Goal: Task Accomplishment & Management: Use online tool/utility

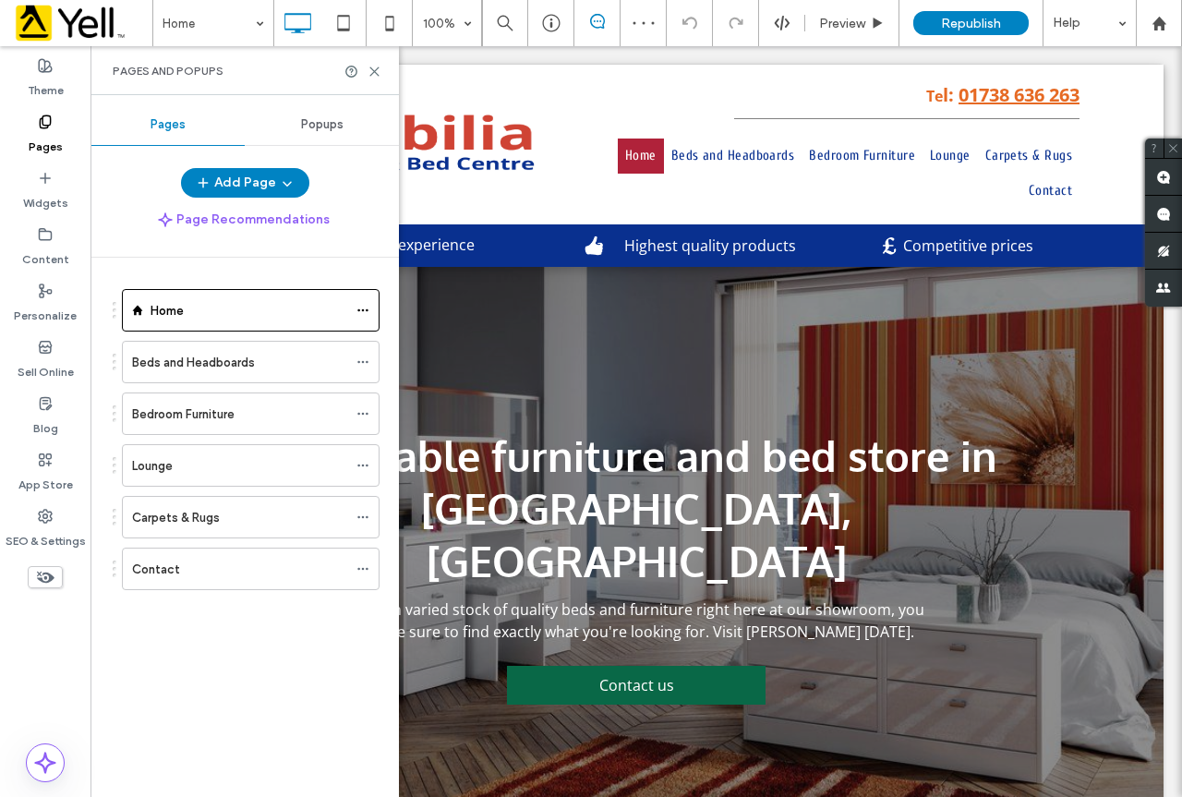
click at [322, 128] on span "Popups" at bounding box center [322, 124] width 42 height 15
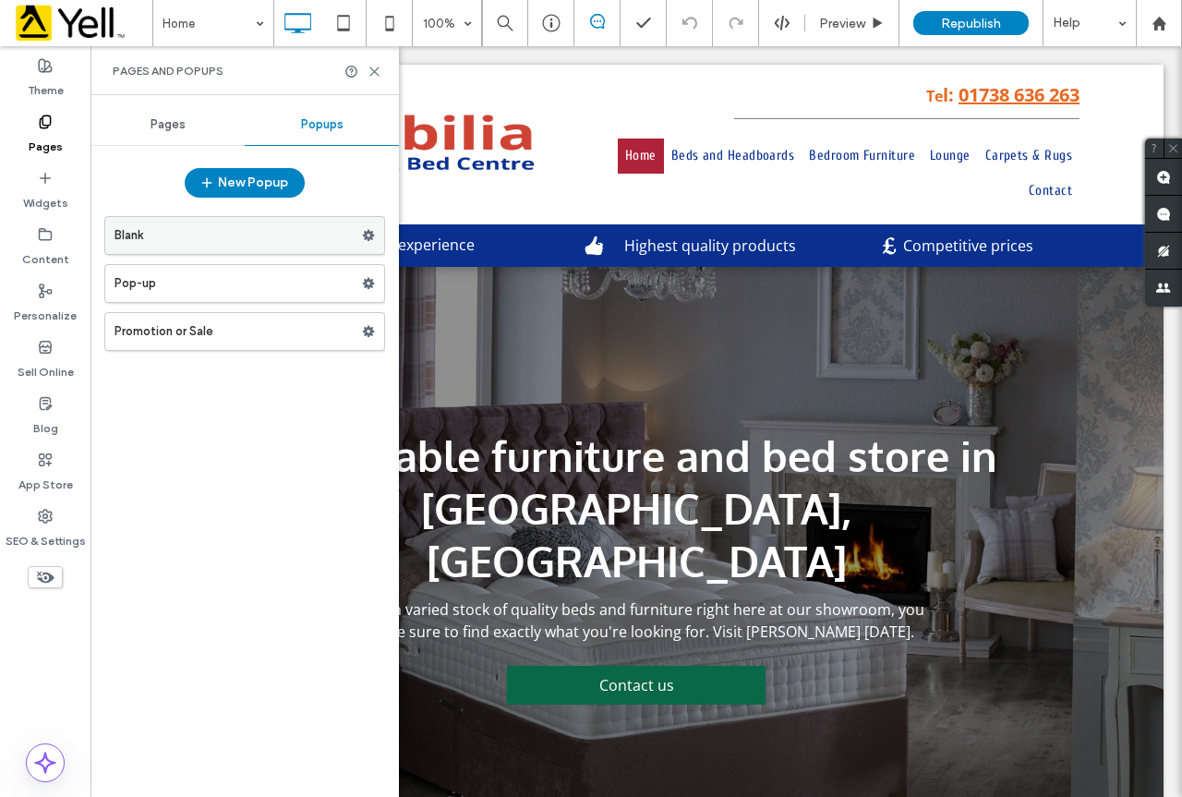
click at [263, 239] on label "Blank" at bounding box center [237, 235] width 247 height 37
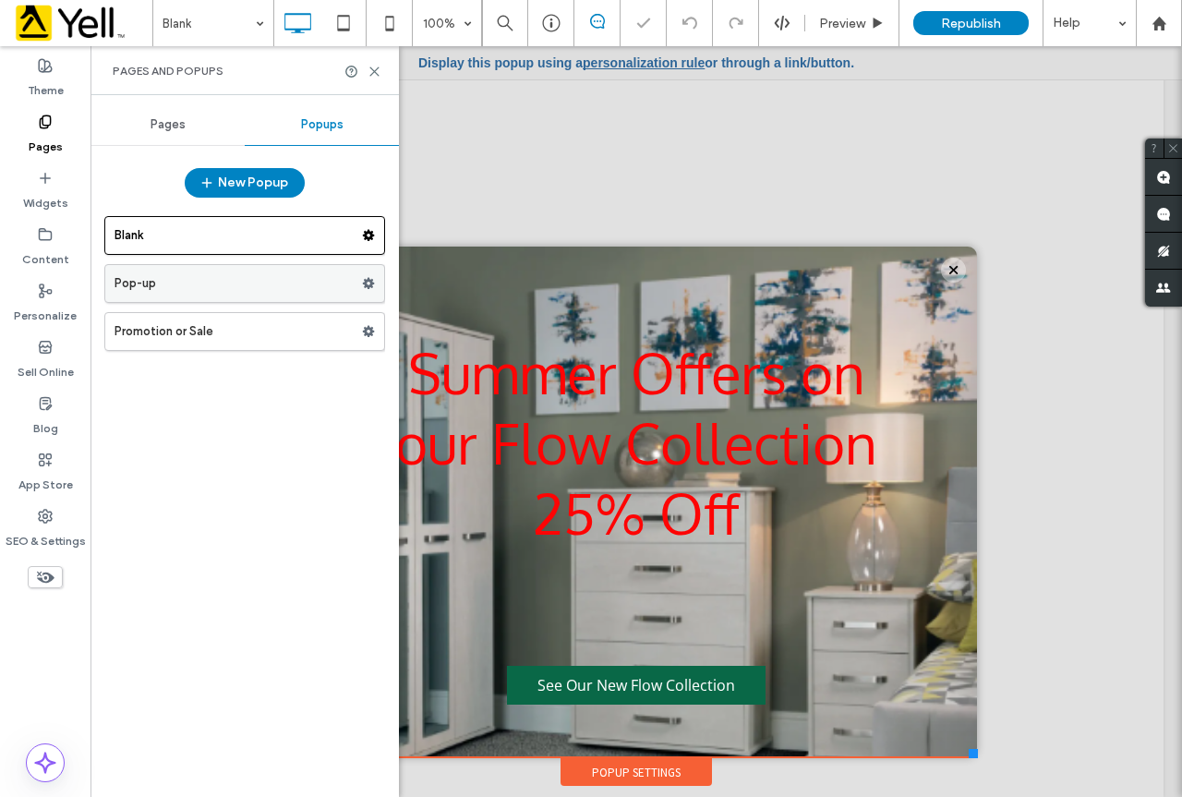
click at [268, 291] on label "Pop-up" at bounding box center [237, 283] width 247 height 37
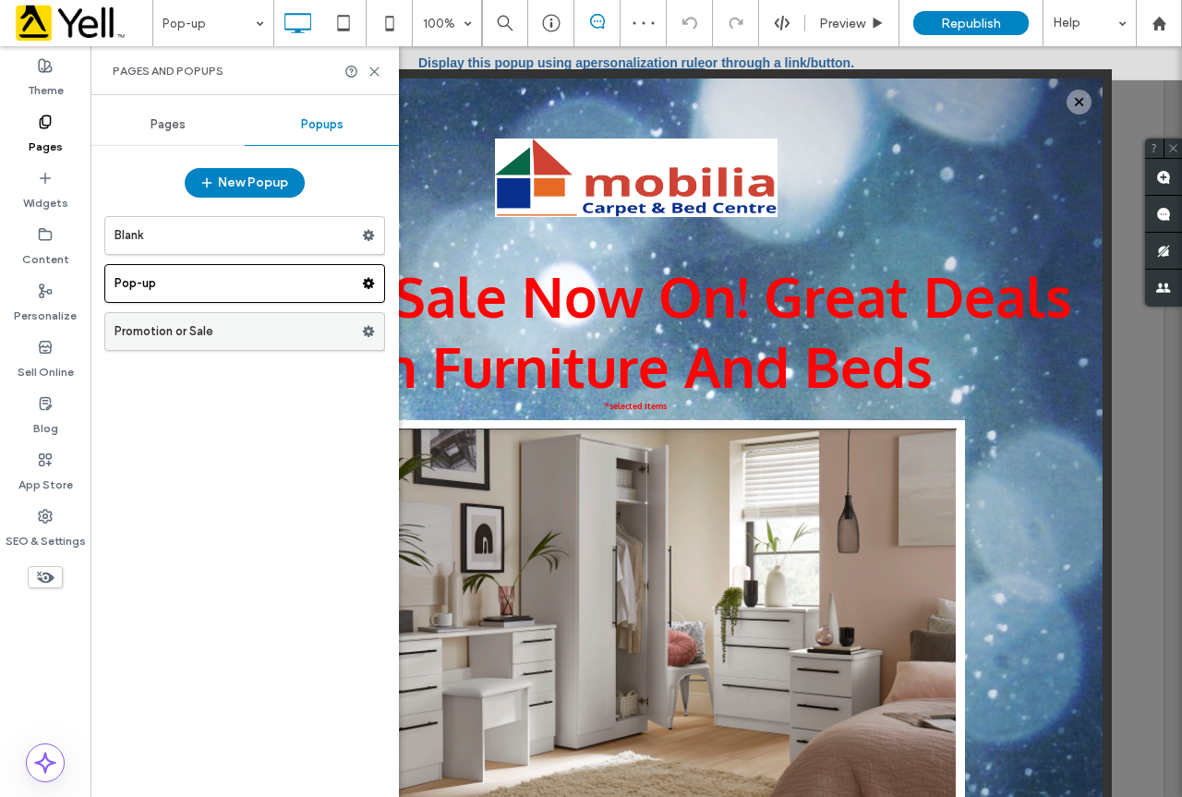
click at [256, 331] on label "Promotion or Sale" at bounding box center [237, 331] width 247 height 37
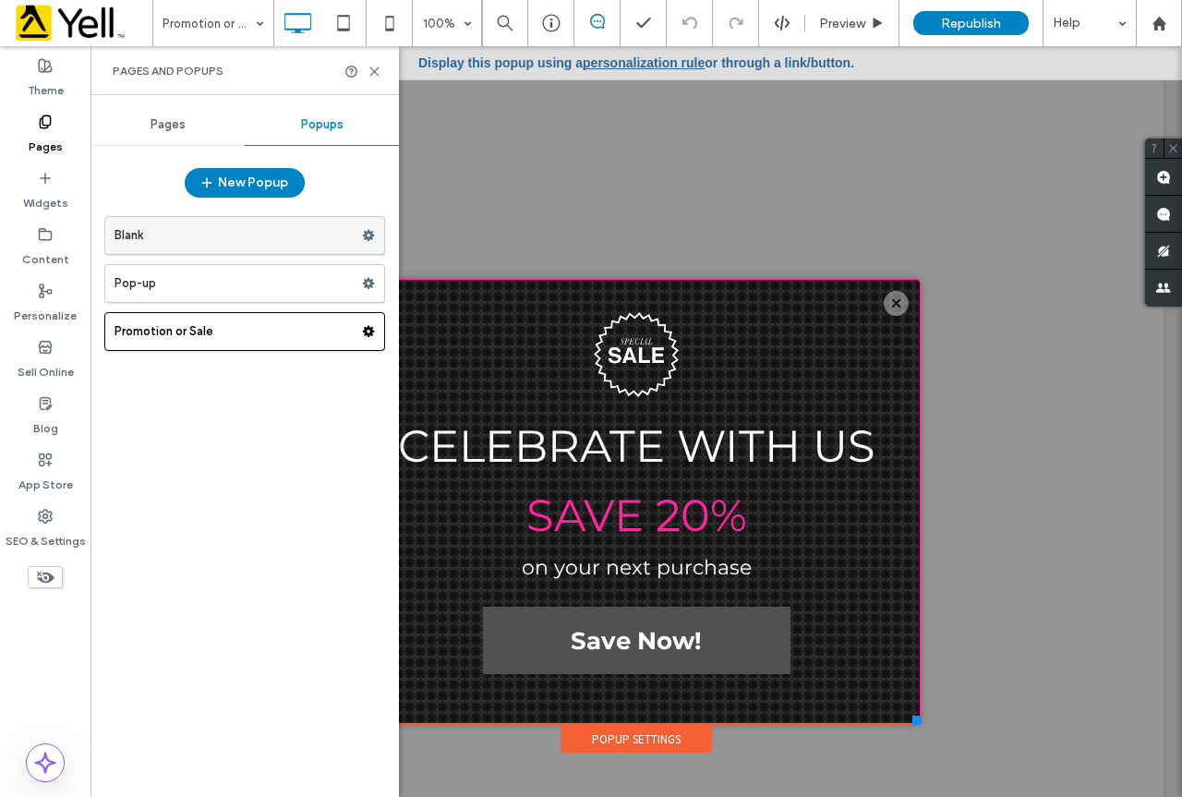
click at [371, 238] on use at bounding box center [369, 235] width 12 height 11
click at [372, 286] on use at bounding box center [369, 283] width 12 height 11
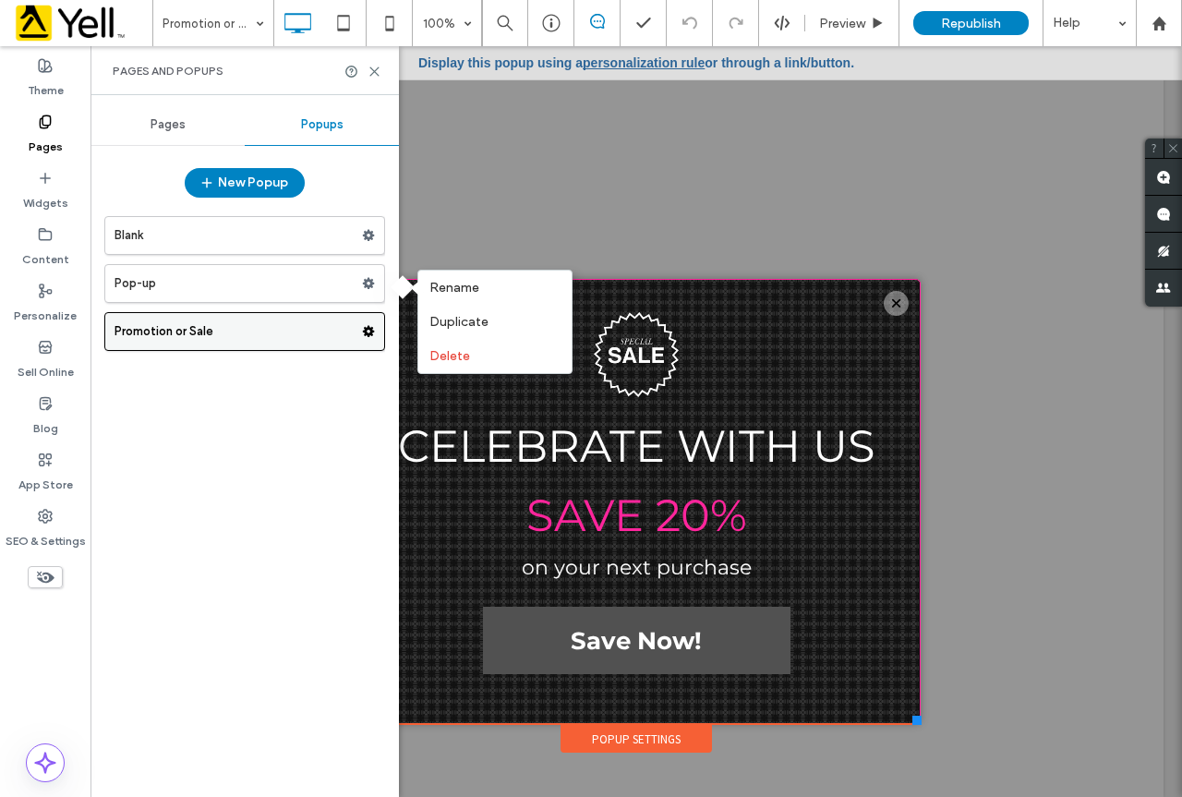
click at [366, 335] on use at bounding box center [369, 331] width 12 height 11
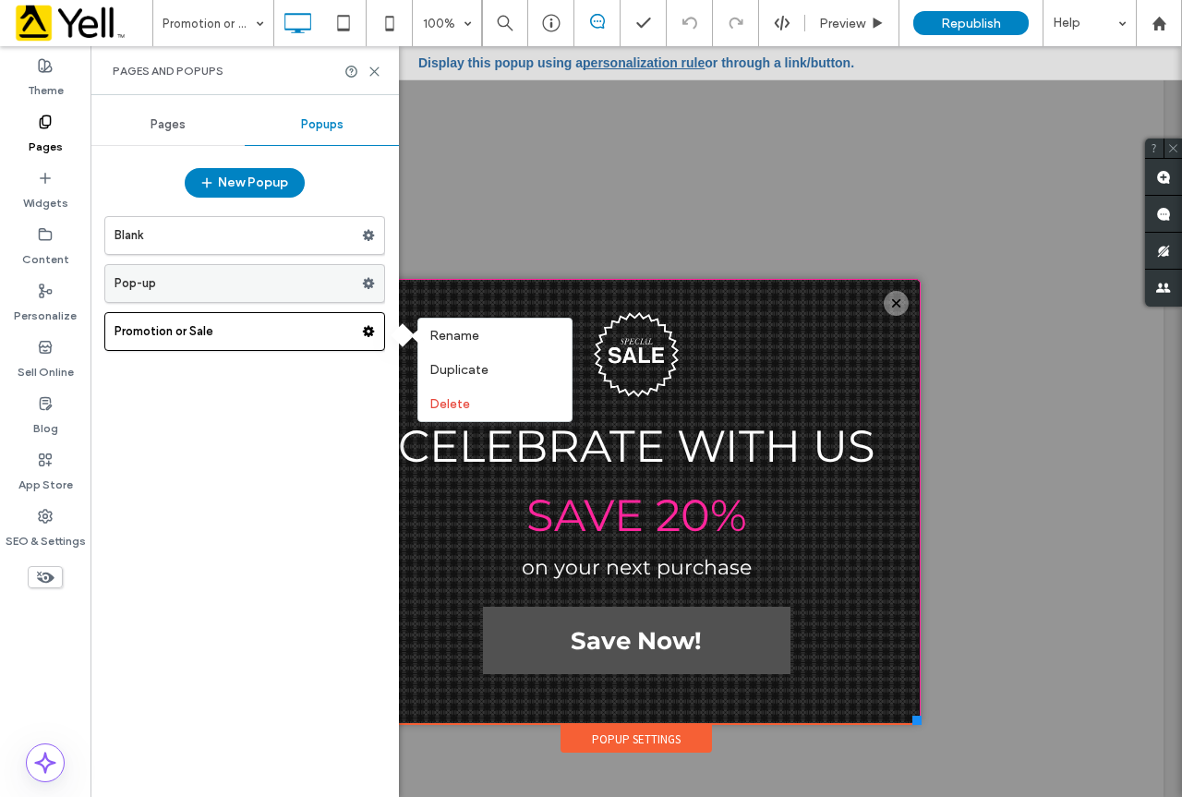
click at [370, 281] on use at bounding box center [369, 283] width 12 height 11
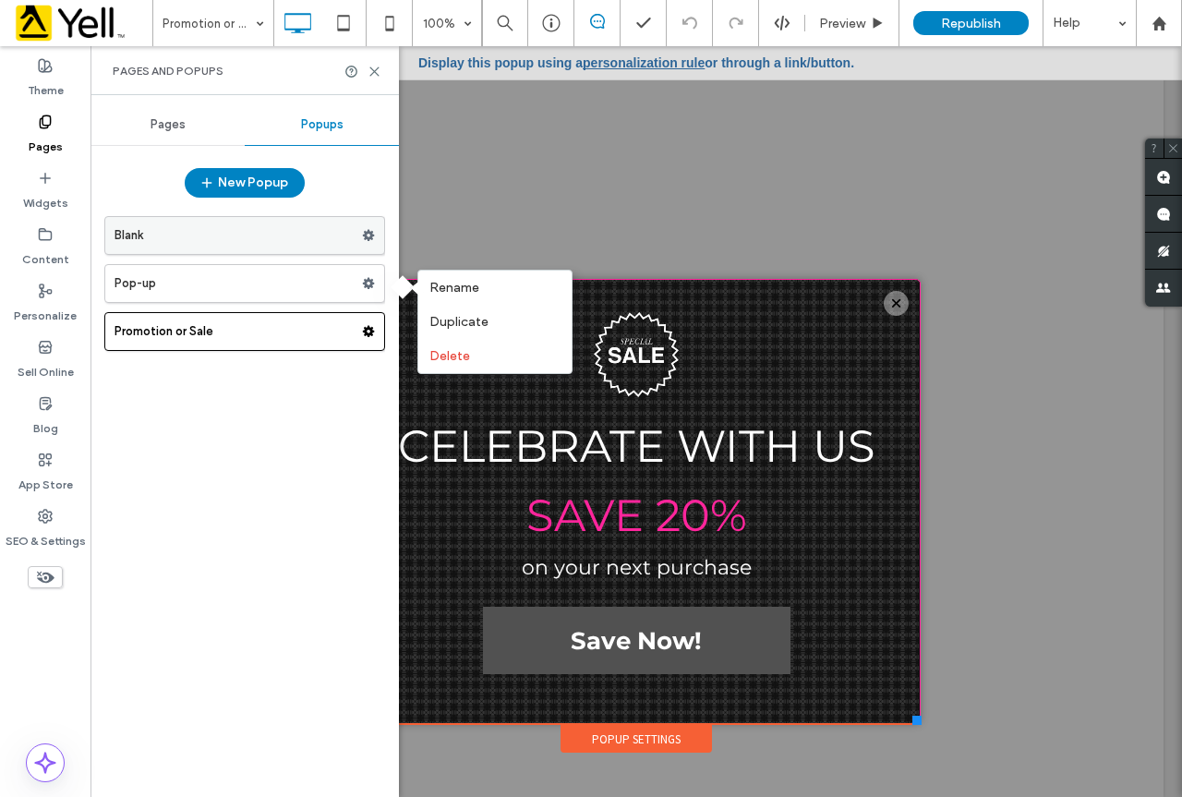
click at [368, 235] on icon at bounding box center [368, 235] width 13 height 13
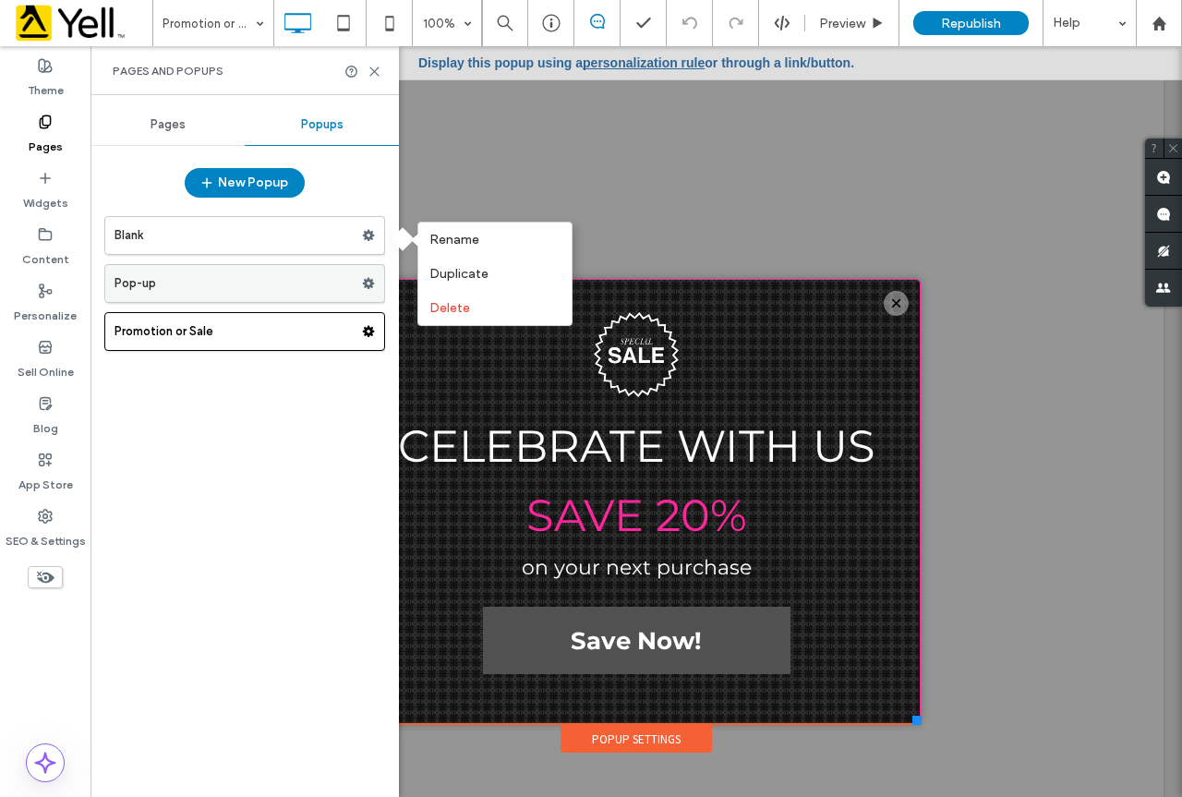
click at [283, 284] on label "Pop-up" at bounding box center [237, 283] width 247 height 37
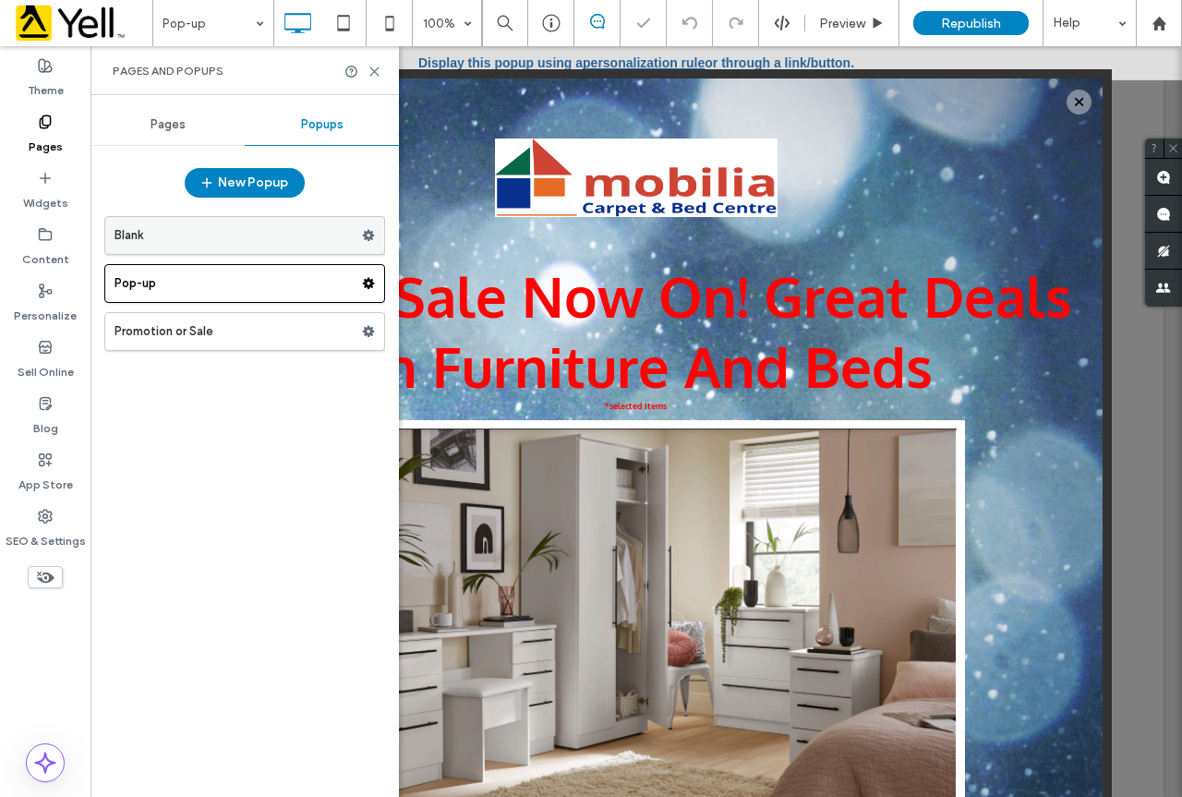
click at [283, 231] on label "Blank" at bounding box center [237, 235] width 247 height 37
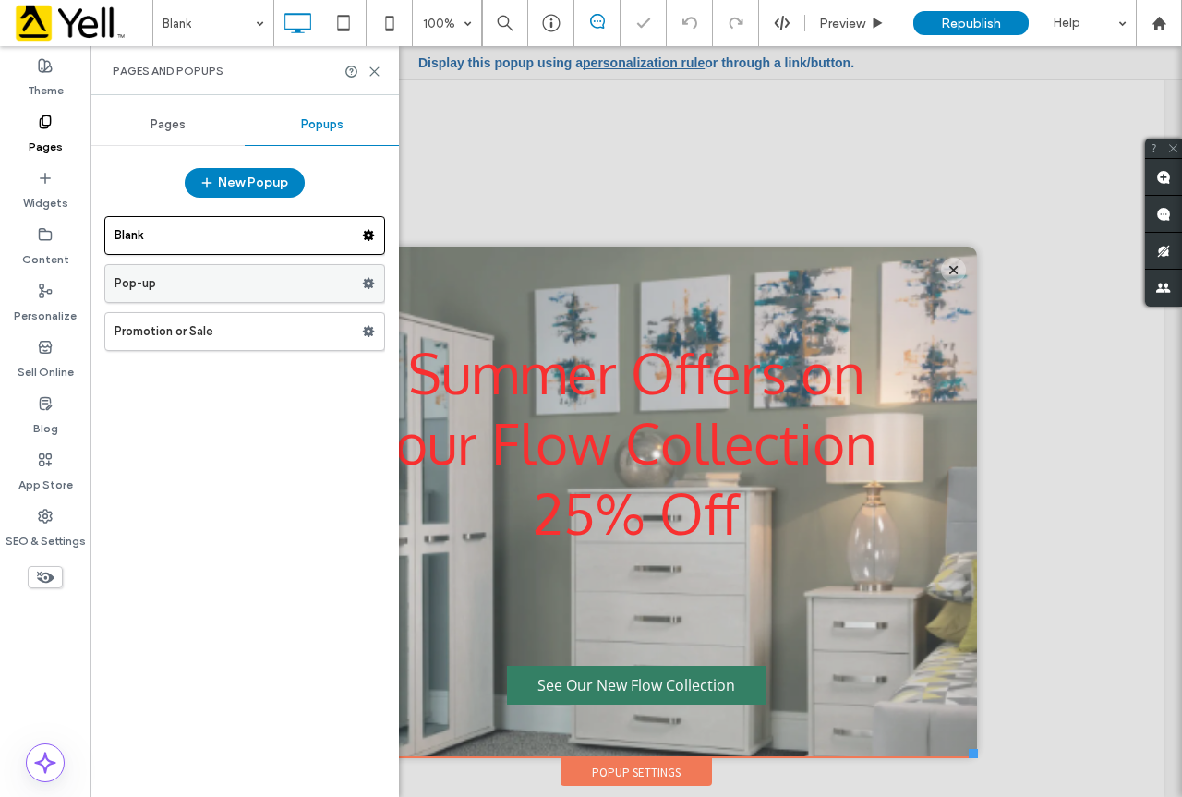
click at [291, 287] on label "Pop-up" at bounding box center [237, 283] width 247 height 37
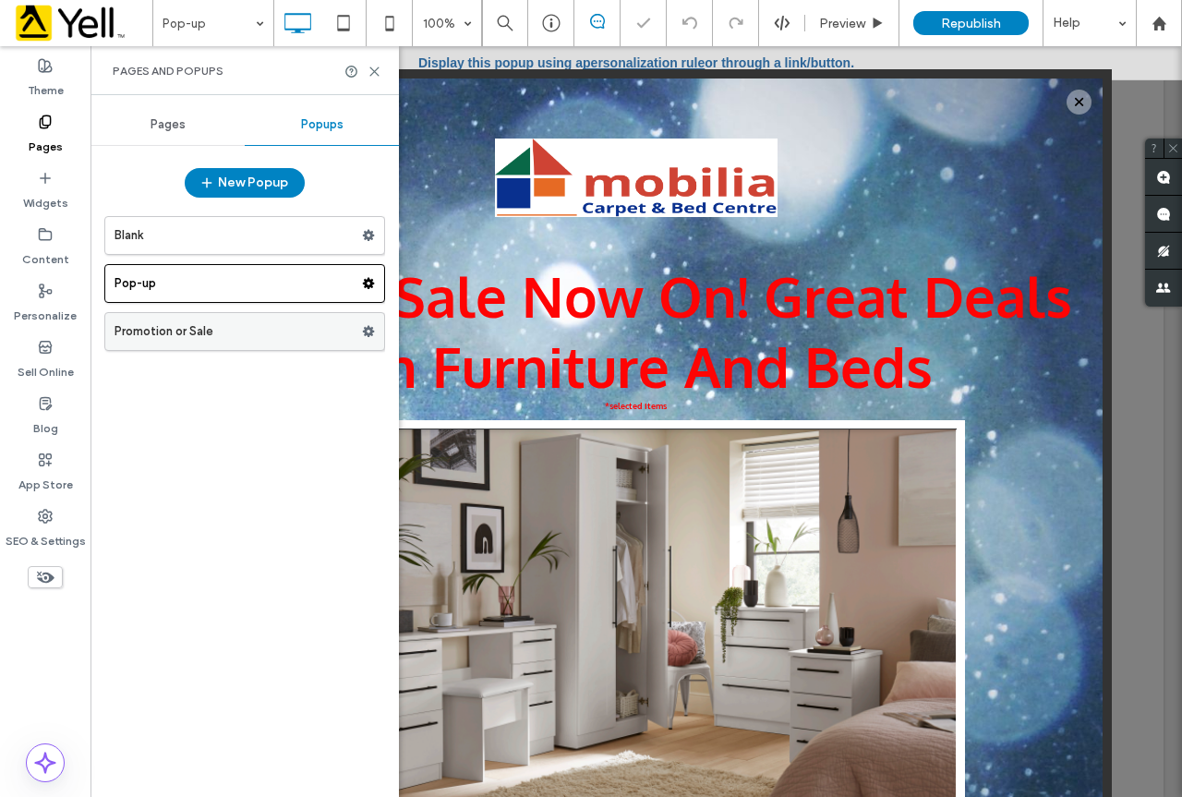
click at [282, 345] on label "Promotion or Sale" at bounding box center [237, 331] width 247 height 37
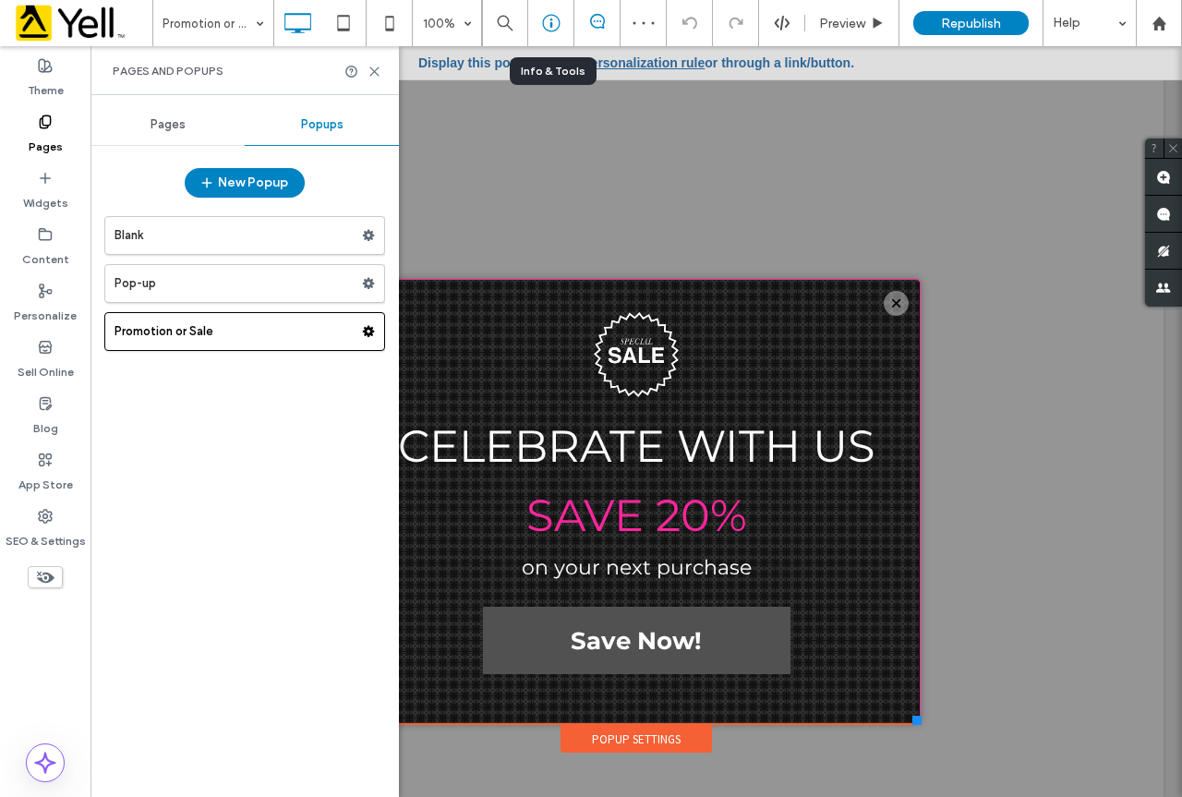
click at [558, 22] on icon at bounding box center [551, 23] width 18 height 18
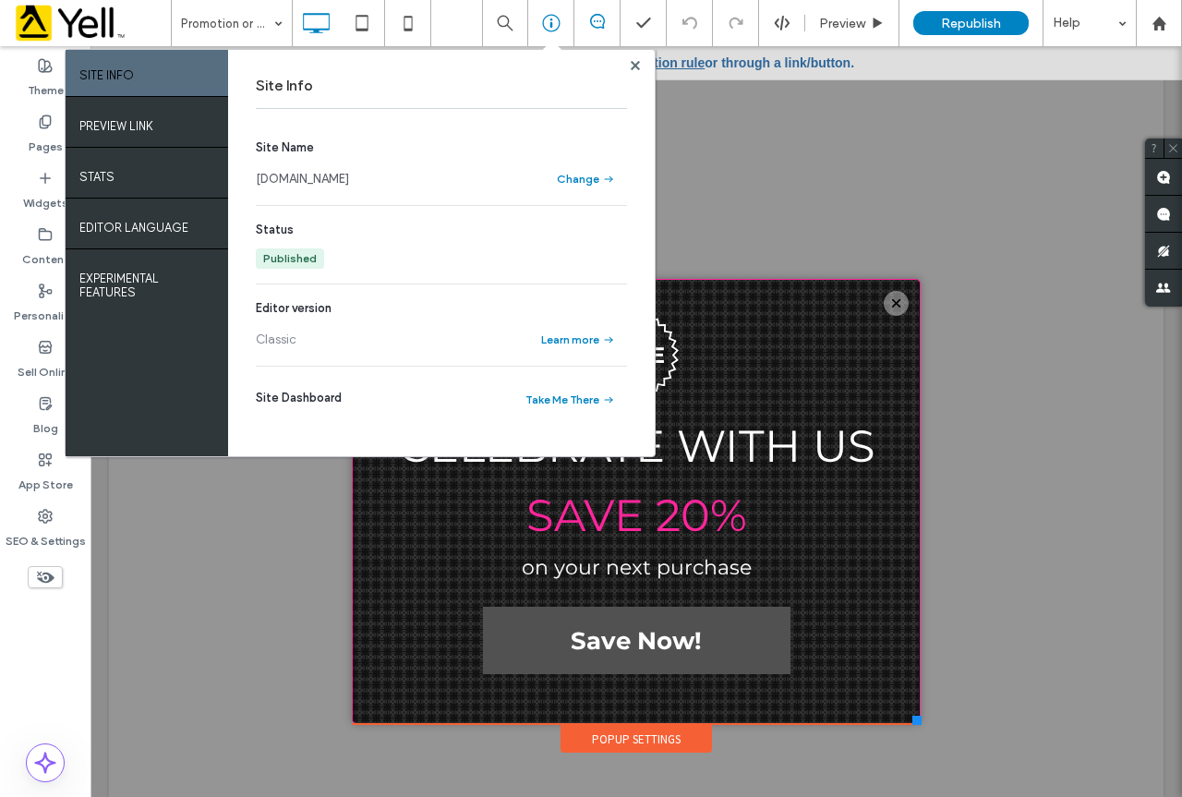
click at [332, 177] on link "[DOMAIN_NAME]" at bounding box center [302, 179] width 93 height 18
click at [641, 66] on div at bounding box center [635, 65] width 14 height 14
click at [636, 61] on icon at bounding box center [634, 65] width 9 height 9
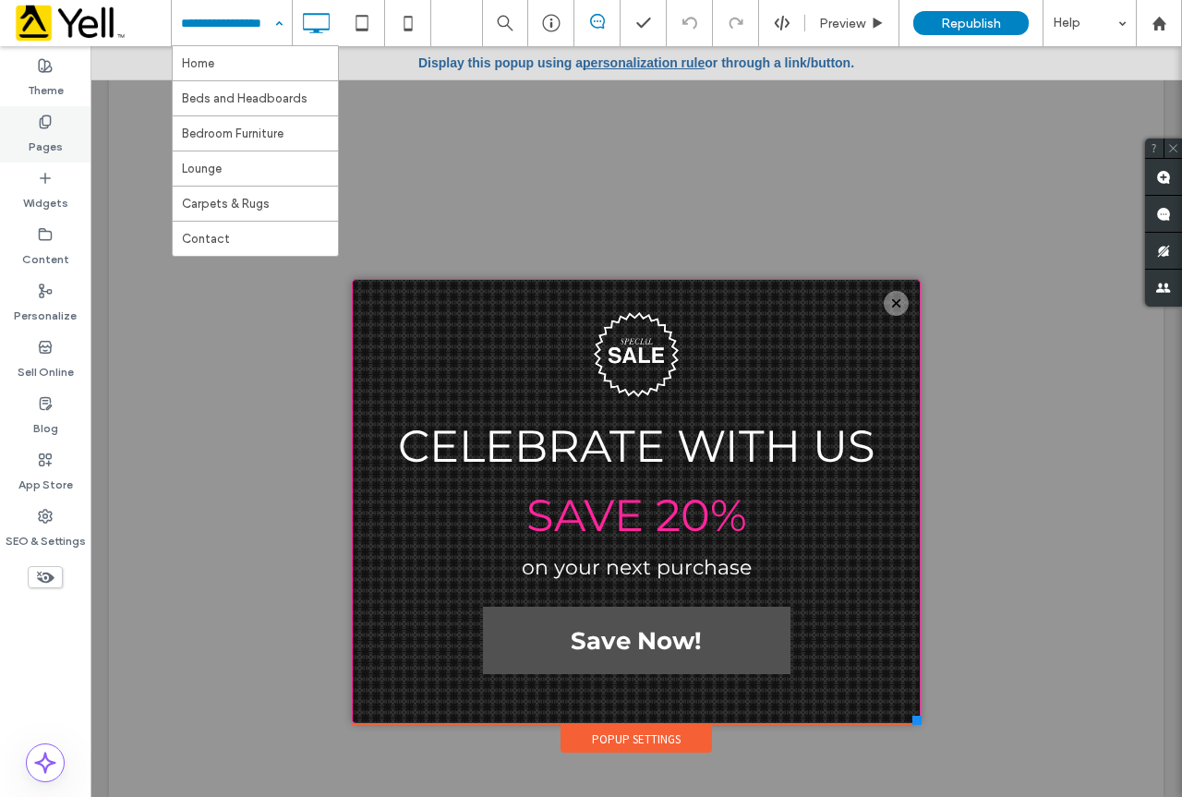
click at [51, 141] on label "Pages" at bounding box center [46, 142] width 34 height 26
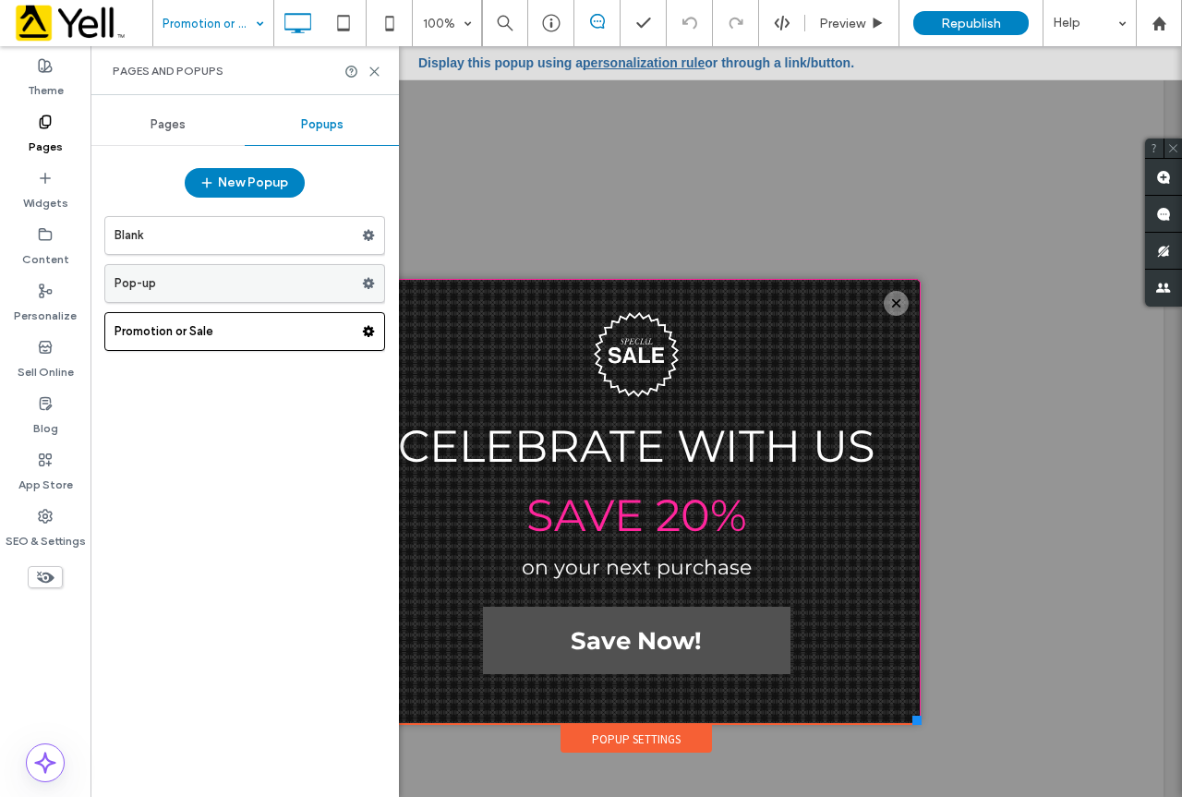
click at [206, 272] on label "Pop-up" at bounding box center [237, 283] width 247 height 37
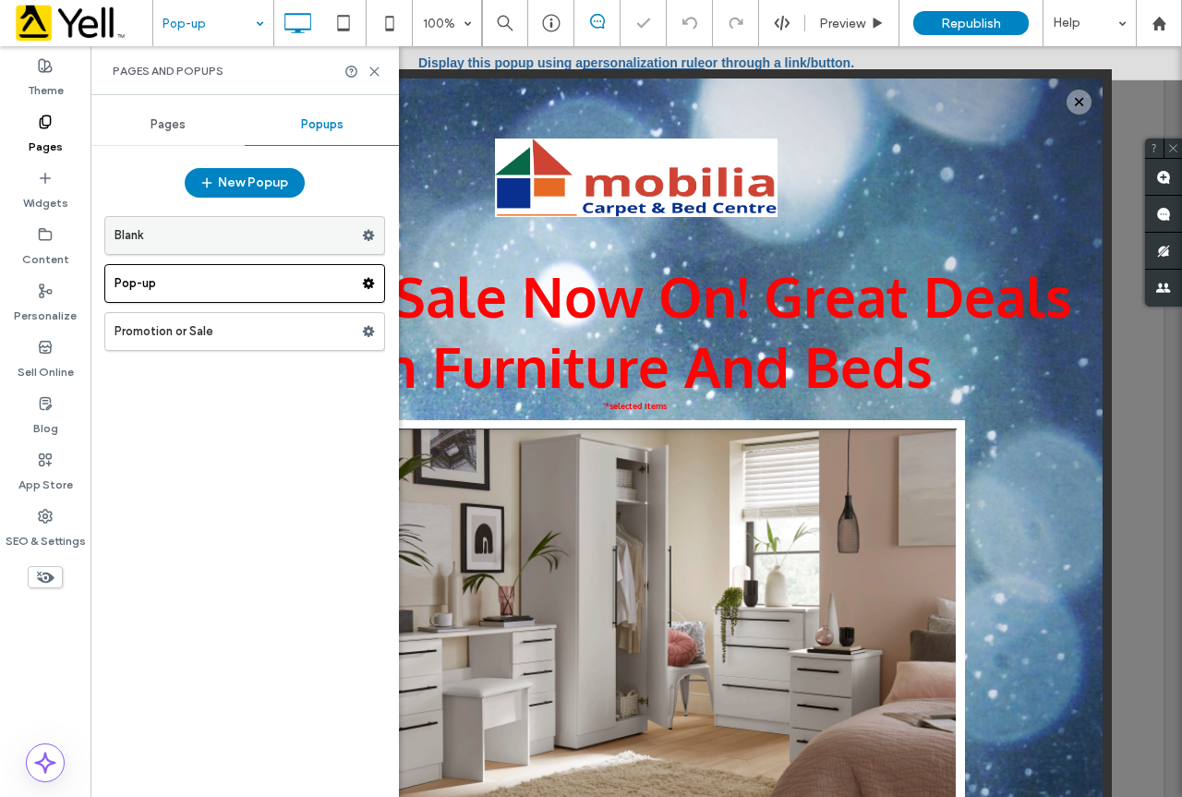
click at [227, 233] on label "Blank" at bounding box center [237, 235] width 247 height 37
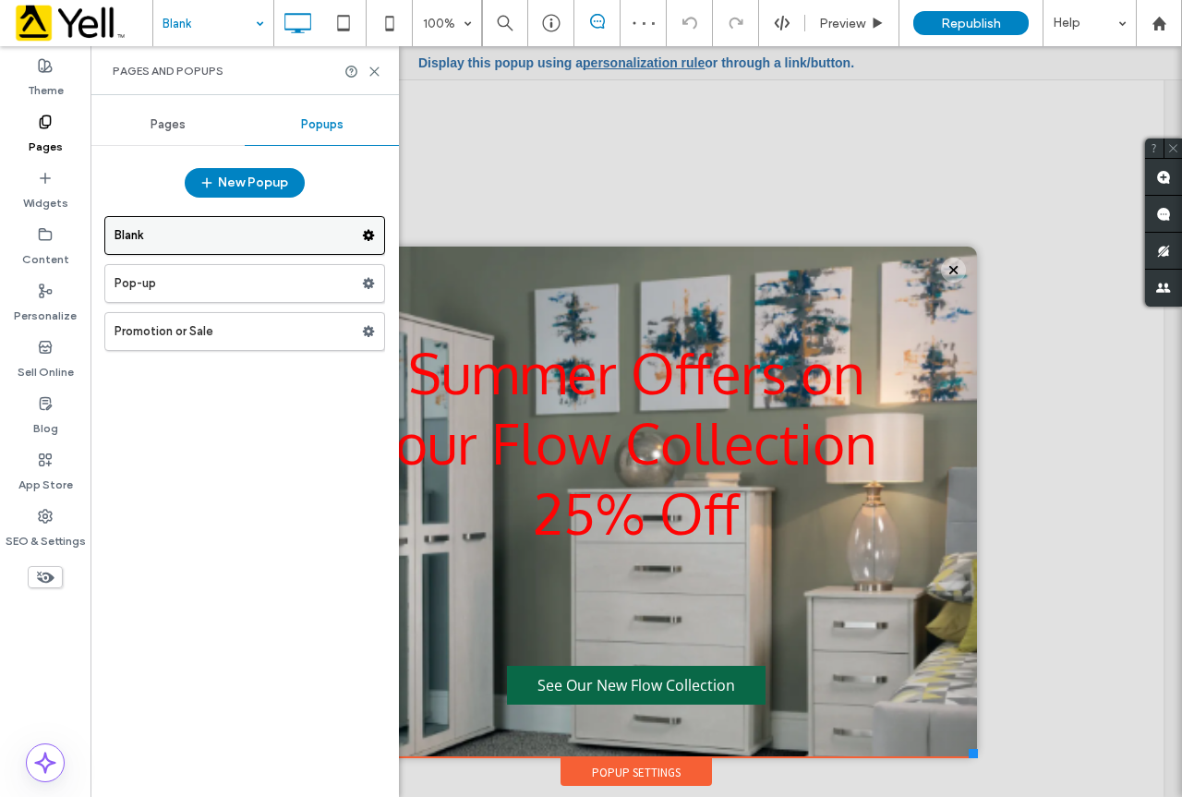
click at [366, 233] on use at bounding box center [369, 235] width 12 height 11
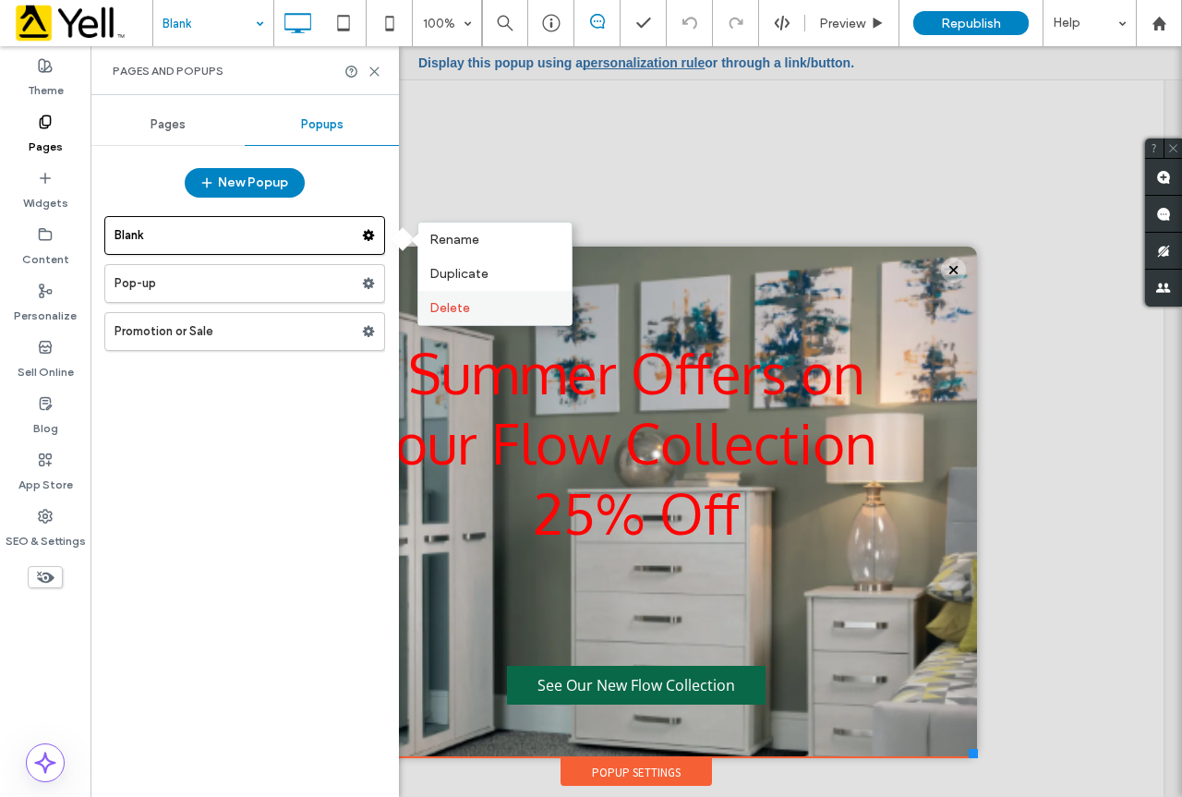
click at [468, 304] on span "Delete" at bounding box center [449, 308] width 41 height 16
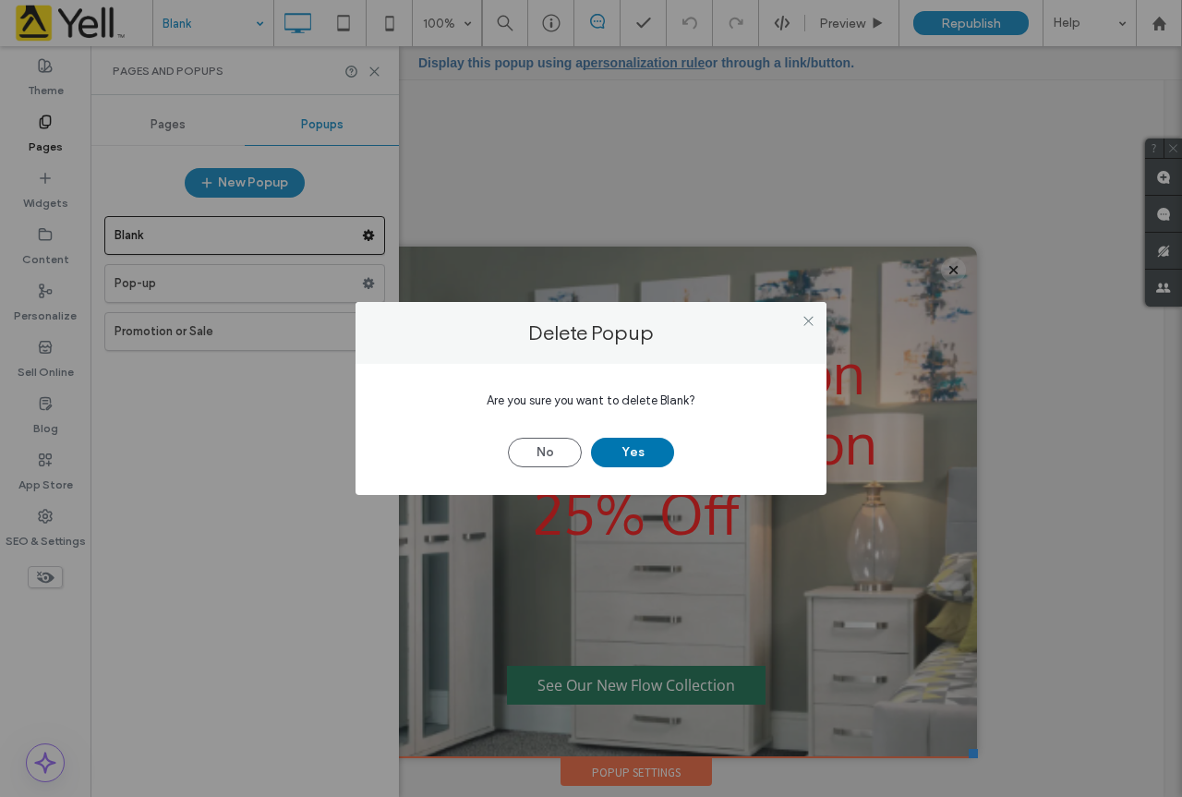
click at [656, 454] on button "Yes" at bounding box center [632, 453] width 83 height 30
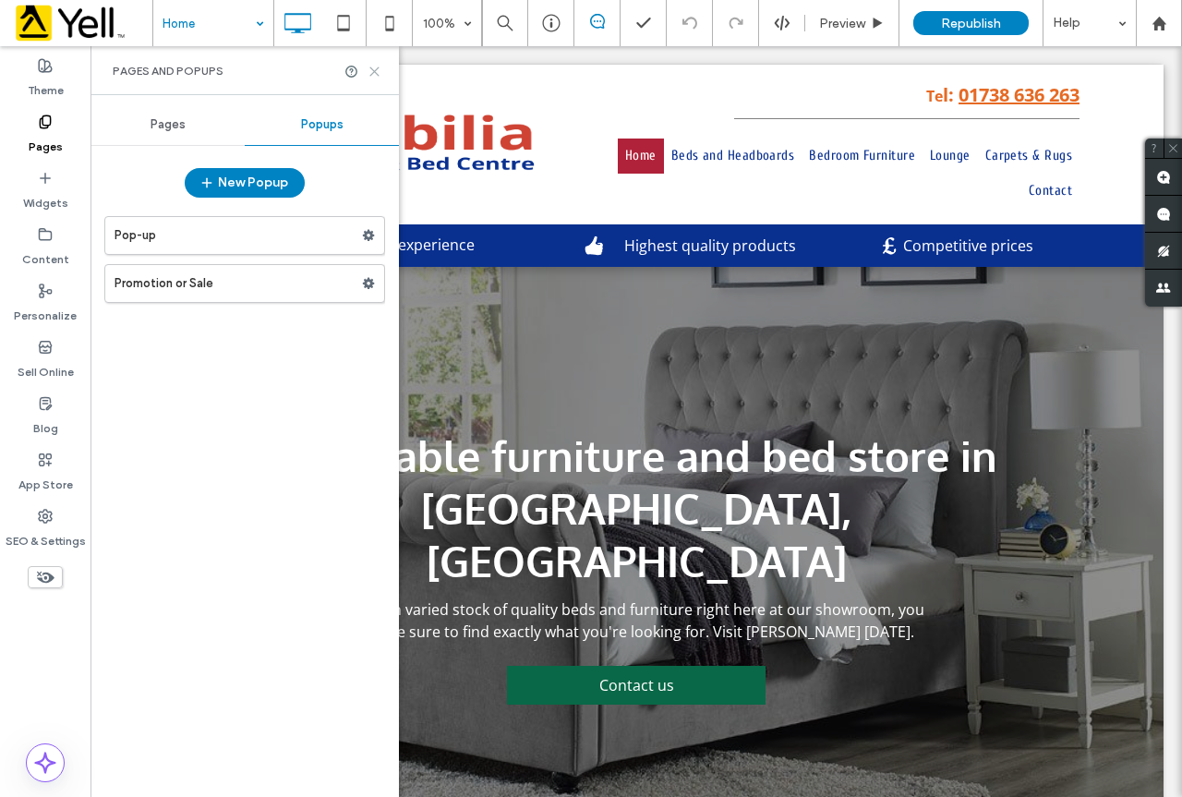
drag, startPoint x: 368, startPoint y: 73, endPoint x: 278, endPoint y: 25, distance: 102.4
click at [368, 73] on icon at bounding box center [374, 72] width 14 height 14
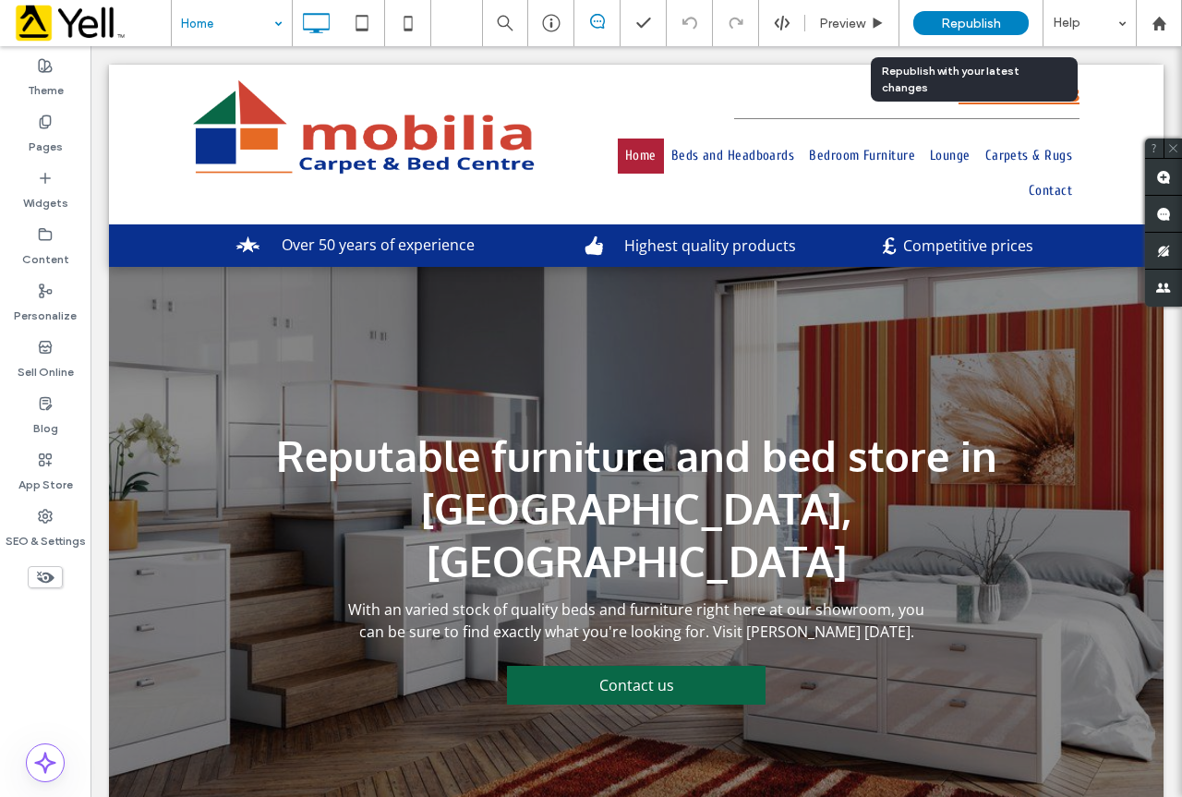
click at [947, 19] on span "Republish" at bounding box center [971, 24] width 60 height 16
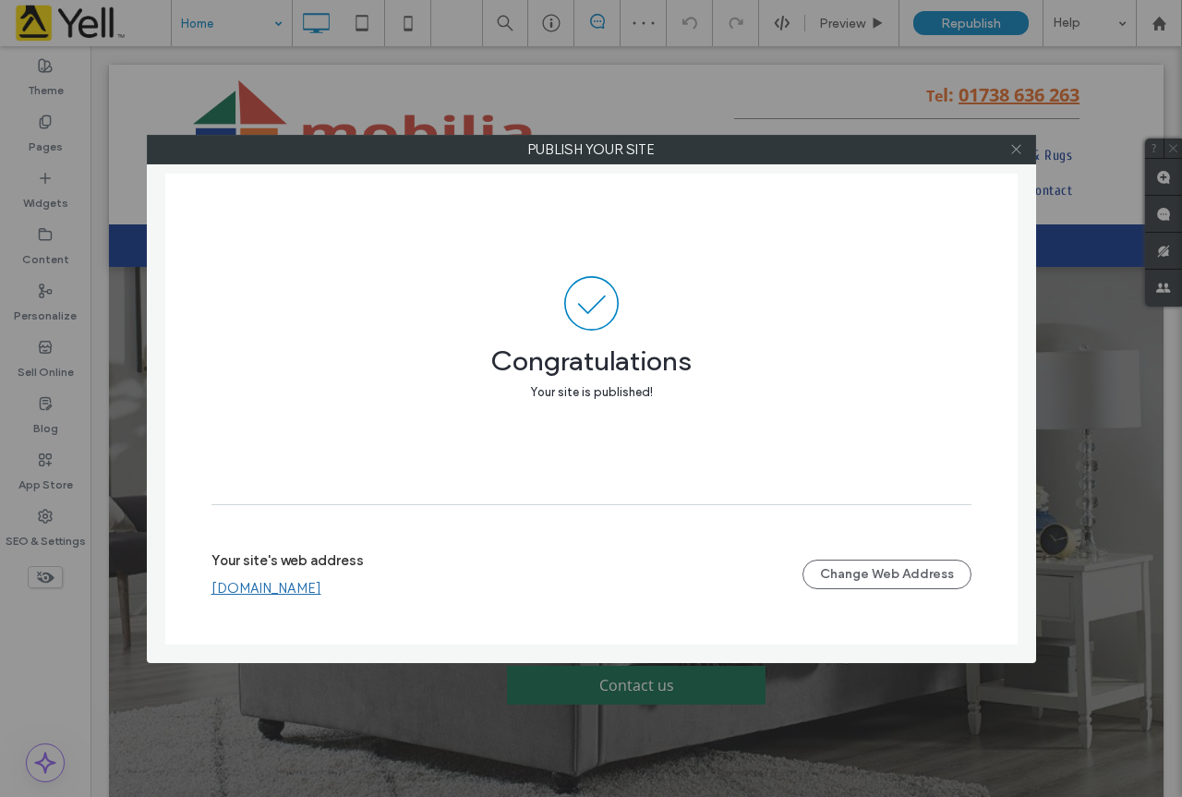
click at [1014, 155] on icon at bounding box center [1016, 149] width 14 height 14
